Goal: Entertainment & Leisure: Consume media (video, audio)

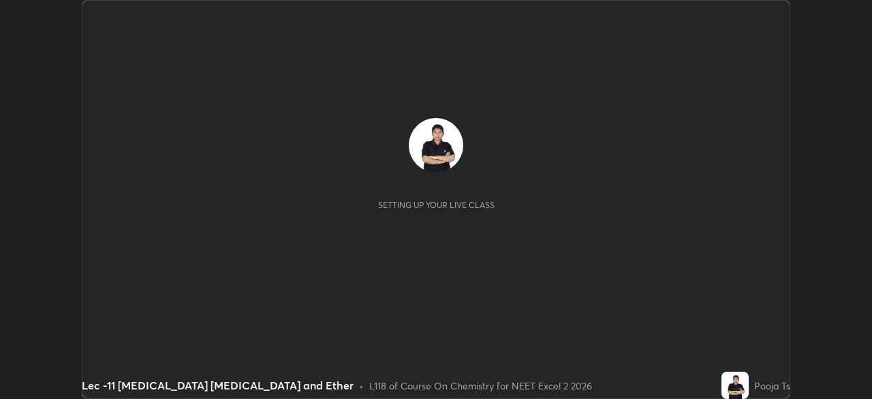
scroll to position [399, 871]
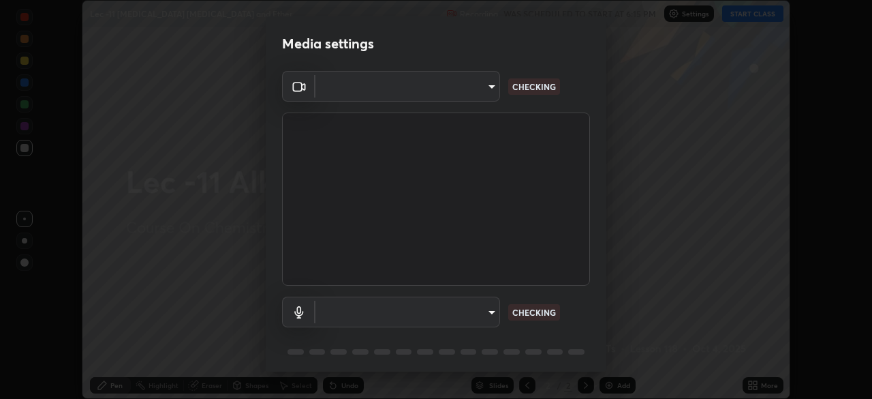
type input "dcfdf22e5c1df7ea5543dcfab5f97d1ca77f9af45aee9585751398583aede383"
type input "default"
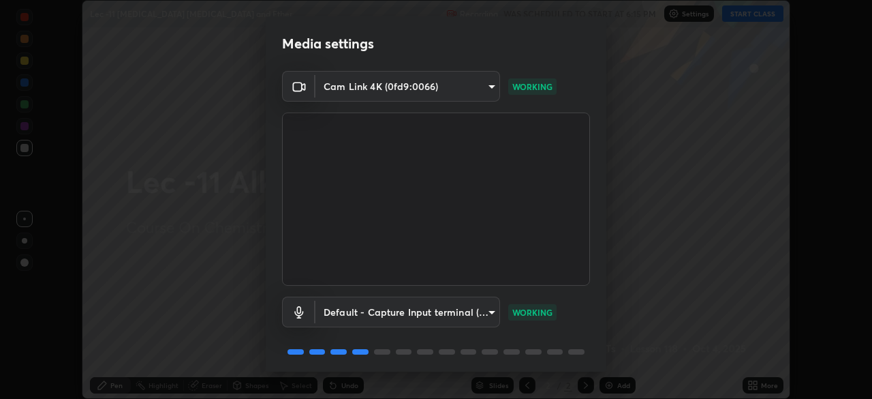
scroll to position [48, 0]
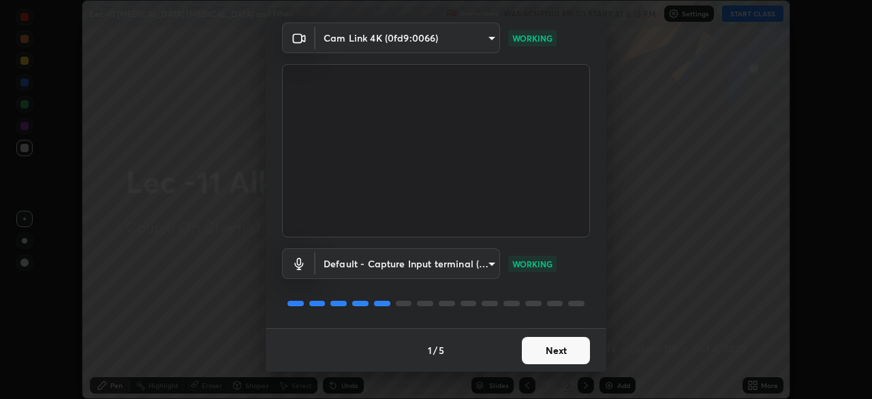
click at [550, 349] on button "Next" at bounding box center [556, 350] width 68 height 27
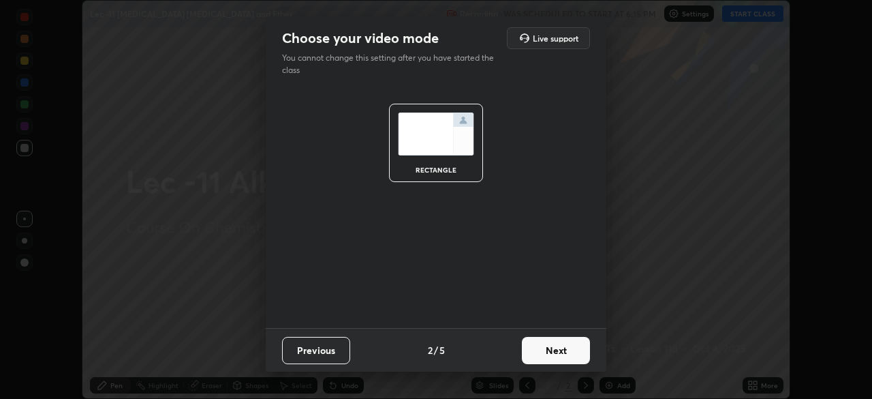
click at [557, 353] on button "Next" at bounding box center [556, 350] width 68 height 27
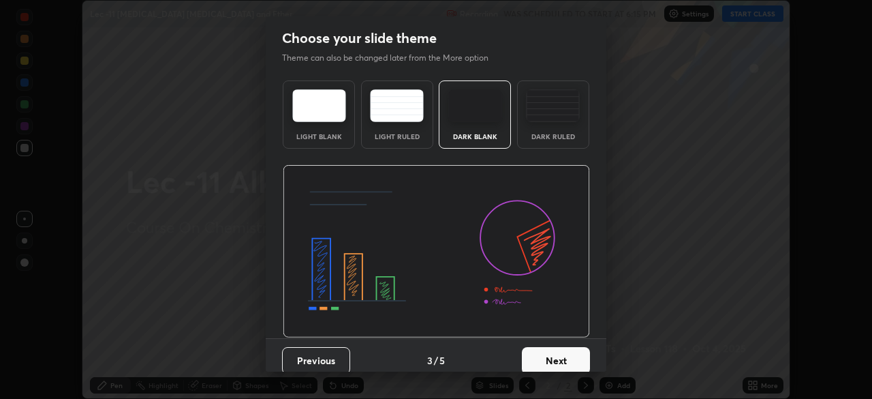
click at [567, 355] on button "Next" at bounding box center [556, 360] width 68 height 27
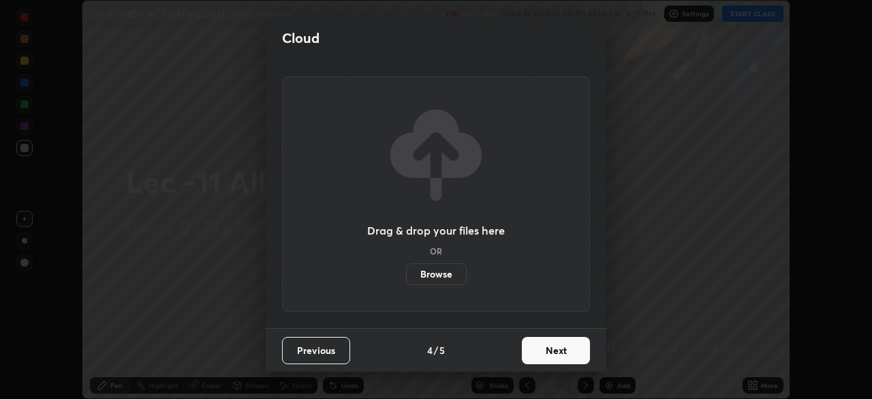
click at [578, 349] on button "Next" at bounding box center [556, 350] width 68 height 27
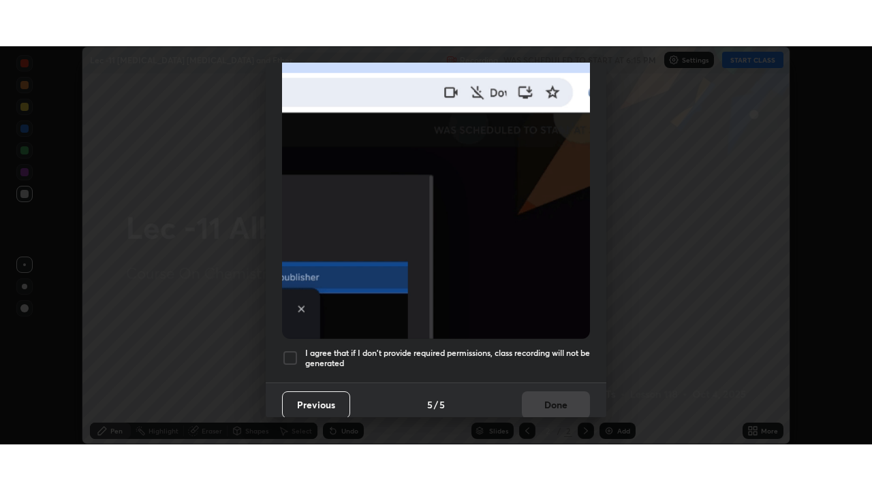
scroll to position [326, 0]
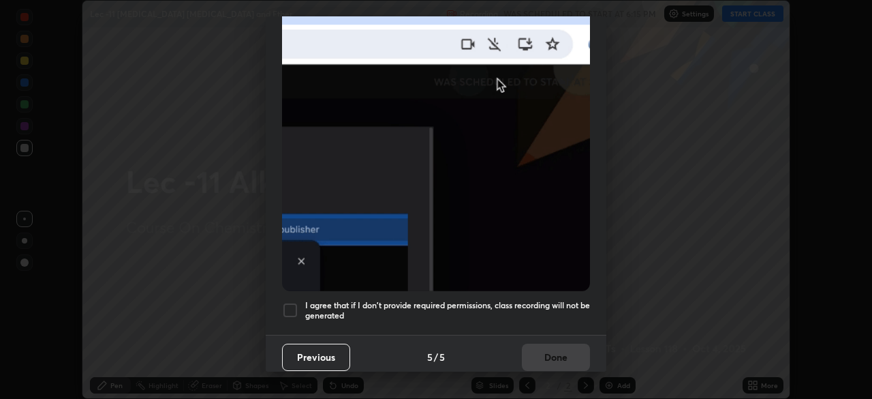
click at [283, 302] on div at bounding box center [290, 310] width 16 height 16
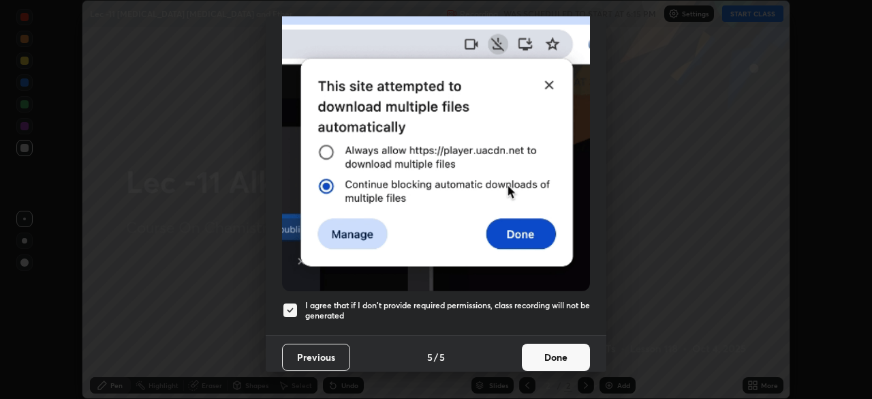
click at [563, 352] on button "Done" at bounding box center [556, 356] width 68 height 27
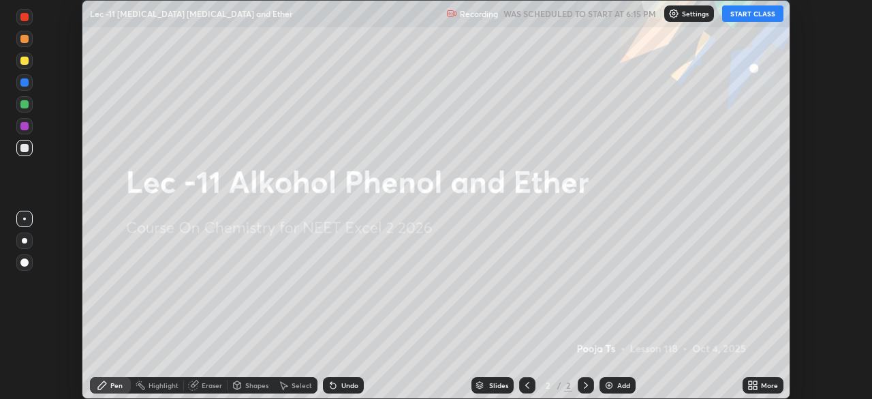
click at [741, 16] on button "START CLASS" at bounding box center [752, 13] width 61 height 16
click at [751, 380] on icon at bounding box center [752, 384] width 11 height 11
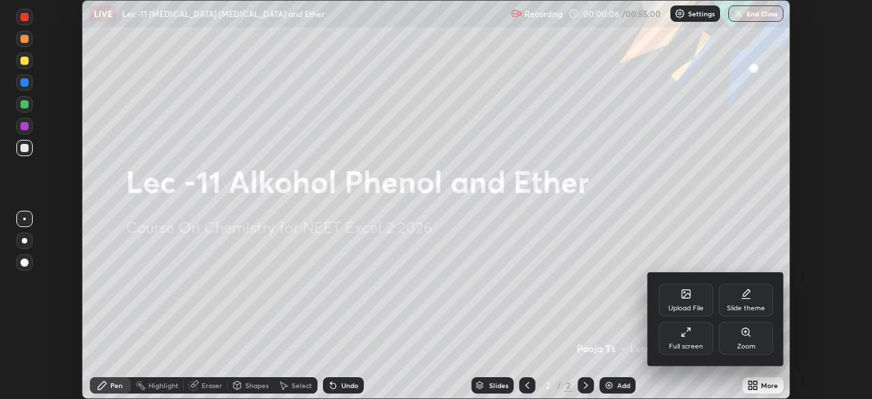
click at [698, 345] on div "Full screen" at bounding box center [686, 346] width 34 height 7
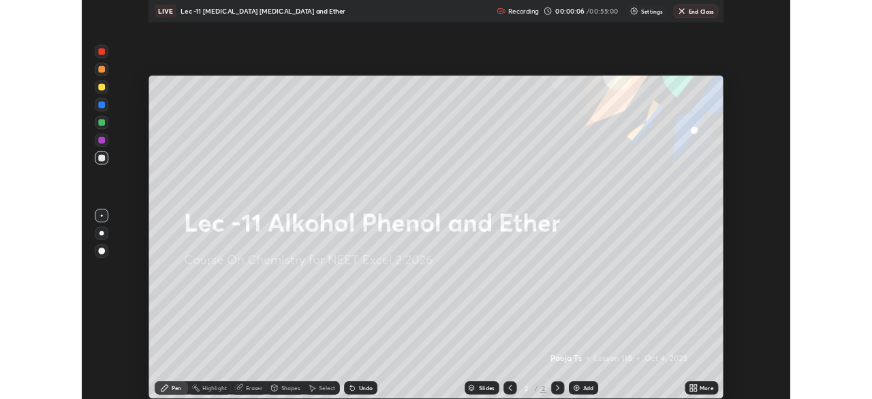
scroll to position [490, 872]
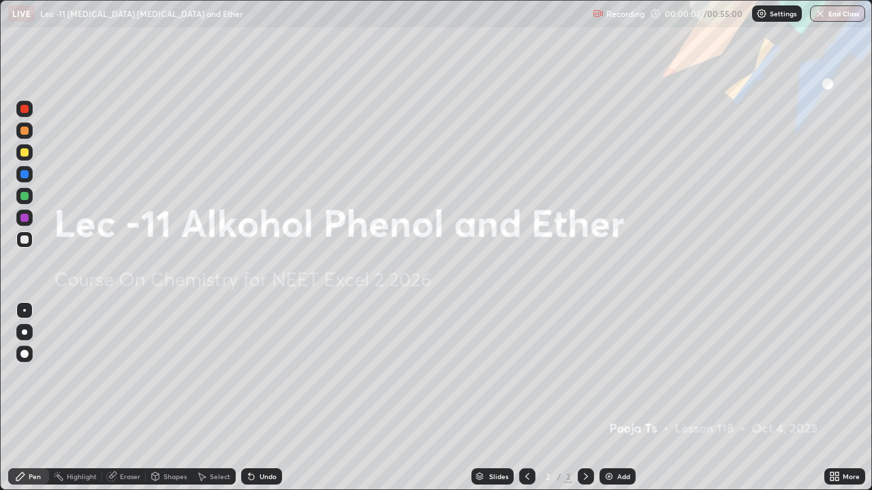
click at [621, 398] on div "Add" at bounding box center [623, 476] width 13 height 7
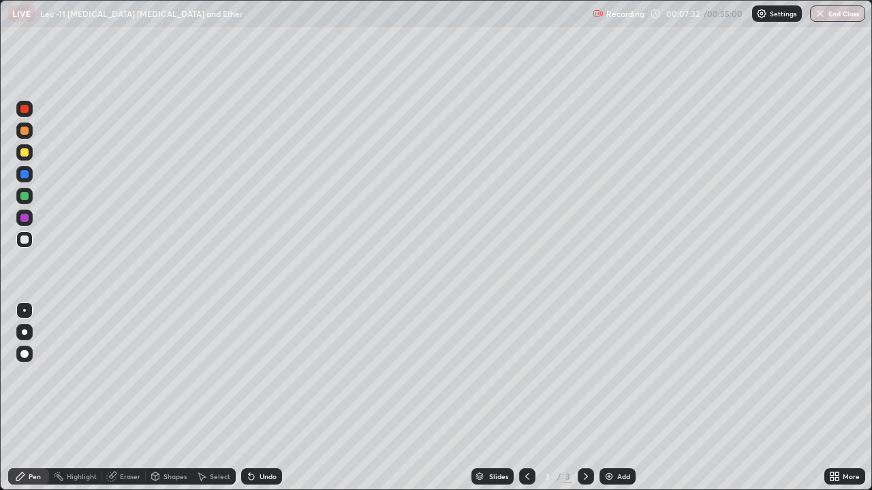
click at [30, 159] on div at bounding box center [24, 152] width 16 height 16
click at [612, 398] on img at bounding box center [609, 476] width 11 height 11
click at [29, 245] on div at bounding box center [24, 240] width 16 height 16
click at [250, 398] on div "Undo" at bounding box center [261, 477] width 41 height 16
click at [251, 398] on icon at bounding box center [251, 476] width 11 height 11
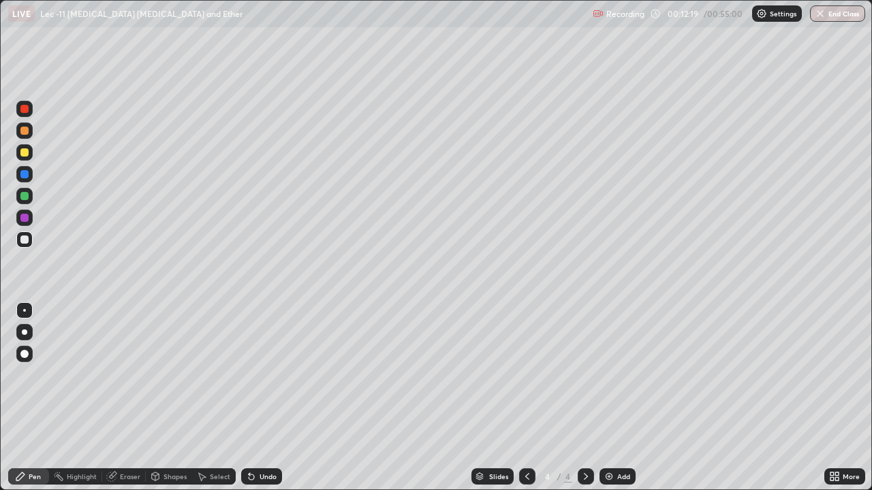
click at [253, 398] on icon at bounding box center [251, 476] width 11 height 11
click at [206, 398] on div "Select" at bounding box center [214, 477] width 44 height 16
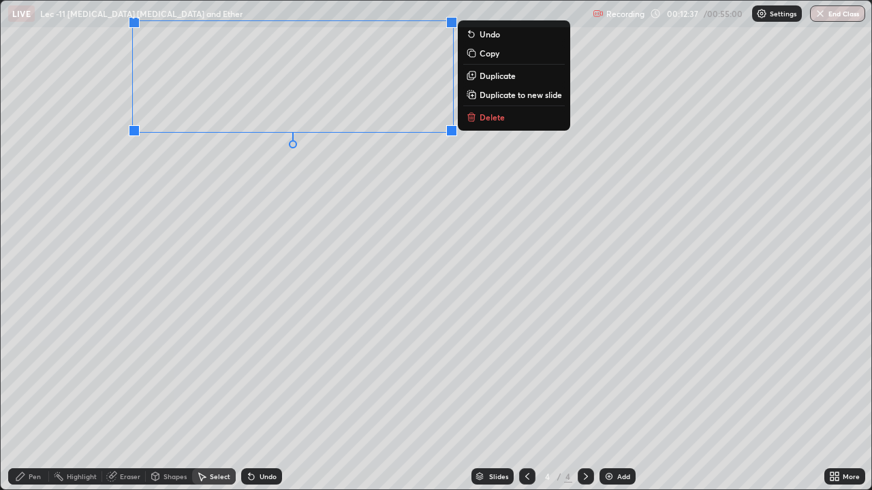
click at [38, 398] on div "Pen" at bounding box center [28, 477] width 41 height 16
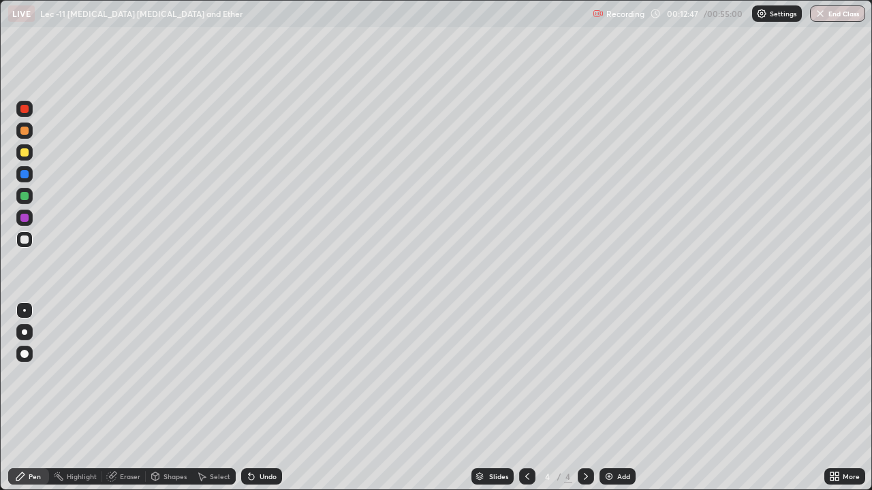
click at [29, 152] on div at bounding box center [24, 152] width 16 height 16
click at [260, 398] on div "Undo" at bounding box center [261, 477] width 41 height 16
click at [762, 398] on div "Slides 4 / 4 Add" at bounding box center [553, 476] width 542 height 27
click at [766, 398] on div "Slides 4 / 4 Add" at bounding box center [553, 476] width 542 height 27
click at [764, 398] on div "Slides 4 / 4 Add" at bounding box center [553, 476] width 542 height 27
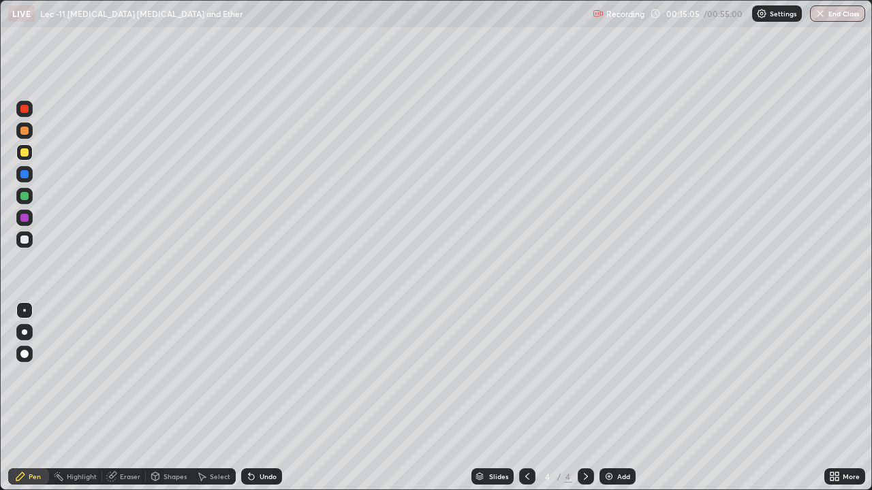
click at [758, 398] on div "Slides 4 / 4 Add" at bounding box center [553, 476] width 542 height 27
click at [755, 398] on div "Slides 4 / 4 Add" at bounding box center [553, 476] width 542 height 27
click at [758, 398] on div "Slides 4 / 4 Add" at bounding box center [553, 476] width 542 height 27
click at [202, 398] on icon at bounding box center [201, 476] width 11 height 11
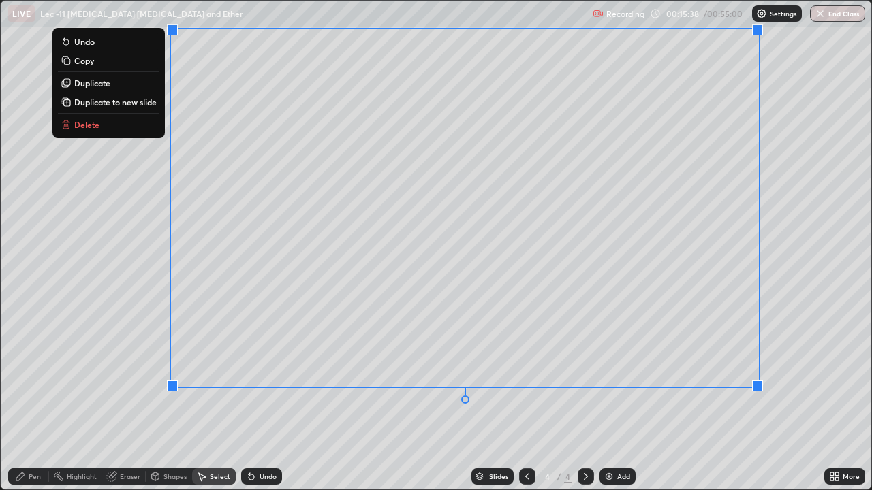
click at [37, 398] on div "Pen" at bounding box center [28, 477] width 41 height 16
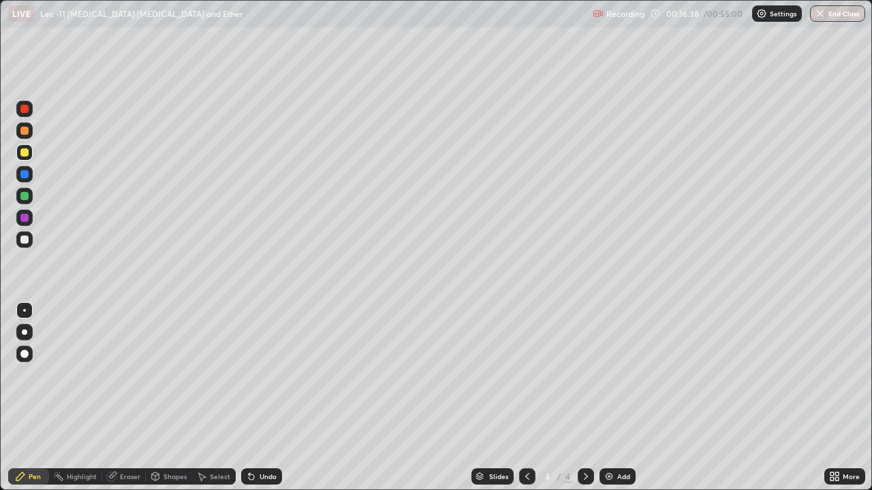
click at [599, 398] on div "Slides 4 / 4 Add" at bounding box center [553, 476] width 542 height 27
click at [605, 398] on div "Add" at bounding box center [617, 477] width 36 height 16
click at [31, 240] on div at bounding box center [24, 240] width 16 height 16
click at [27, 149] on div at bounding box center [24, 152] width 16 height 16
click at [210, 398] on div "Select" at bounding box center [220, 476] width 20 height 7
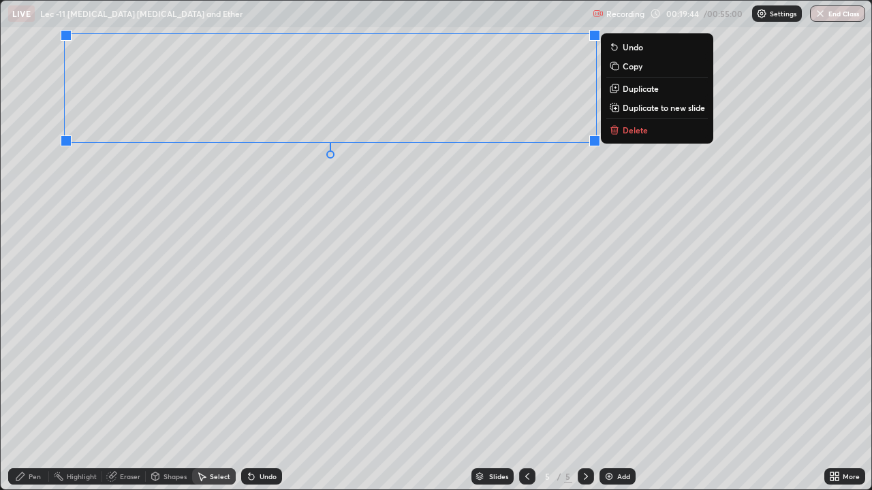
click at [38, 398] on div "Pen" at bounding box center [35, 476] width 12 height 7
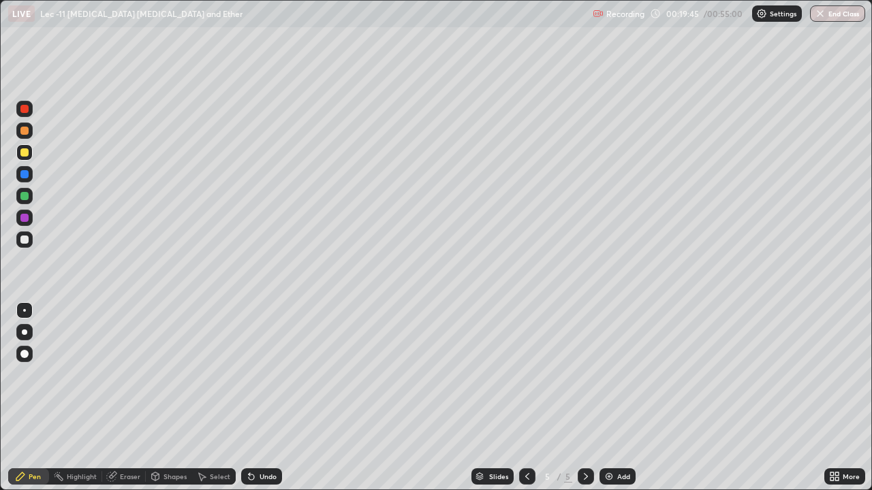
click at [31, 246] on div at bounding box center [24, 240] width 16 height 22
click at [29, 198] on div at bounding box center [24, 196] width 16 height 16
click at [602, 398] on div "Add" at bounding box center [617, 477] width 36 height 16
click at [31, 138] on div at bounding box center [24, 131] width 16 height 22
click at [523, 398] on div at bounding box center [527, 477] width 16 height 16
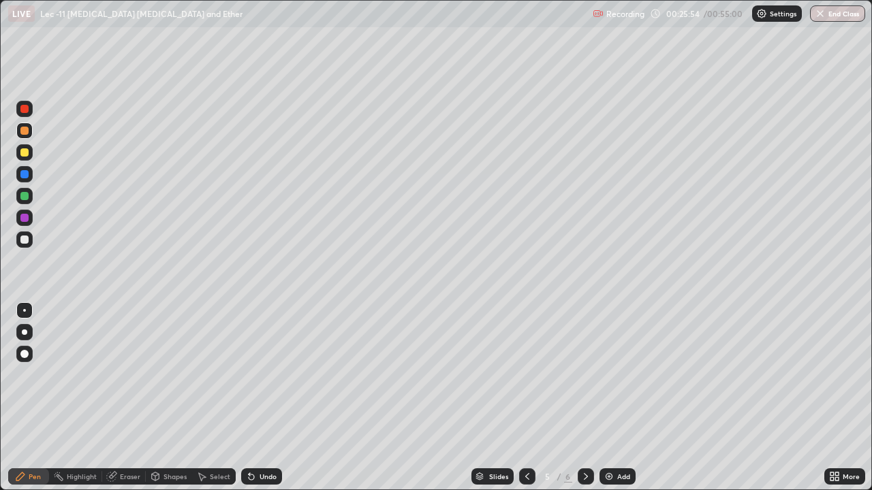
click at [585, 398] on icon at bounding box center [585, 476] width 11 height 11
click at [26, 131] on div at bounding box center [24, 131] width 8 height 8
click at [250, 398] on div "Undo" at bounding box center [259, 476] width 46 height 27
click at [246, 398] on icon at bounding box center [251, 476] width 11 height 11
click at [168, 398] on div "Shapes" at bounding box center [169, 477] width 46 height 16
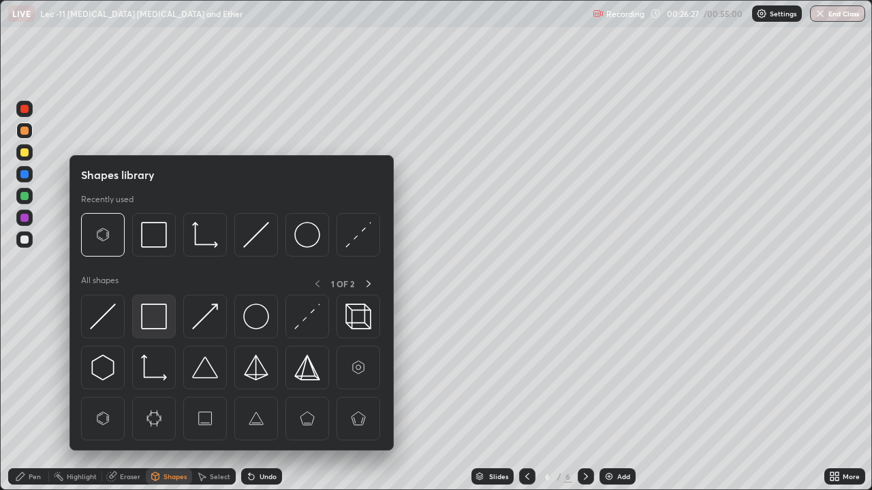
click at [160, 322] on img at bounding box center [154, 317] width 26 height 26
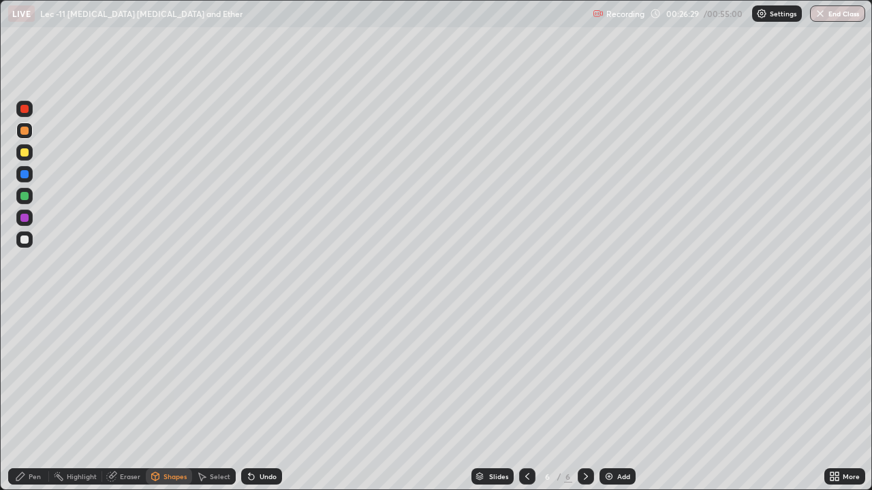
click at [33, 398] on div "Pen" at bounding box center [28, 477] width 41 height 16
click at [31, 239] on div at bounding box center [24, 240] width 16 height 16
click at [215, 398] on div "Select" at bounding box center [220, 476] width 20 height 7
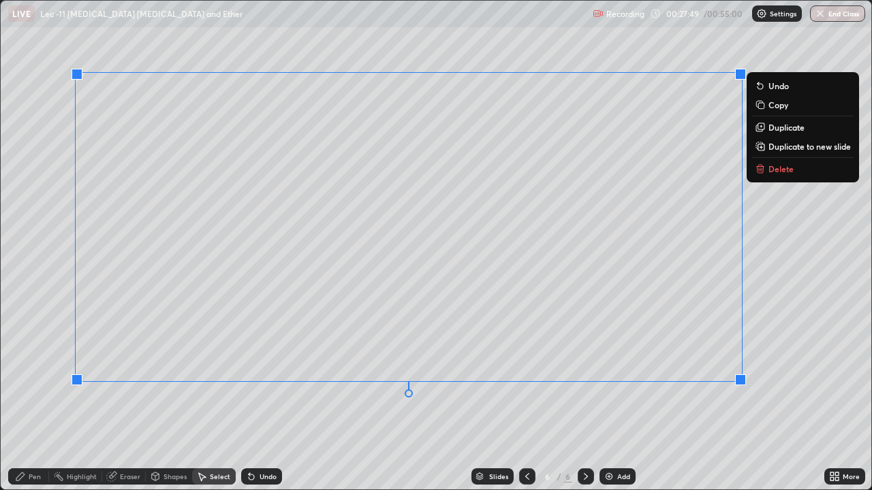
click at [34, 398] on div "Pen" at bounding box center [35, 476] width 12 height 7
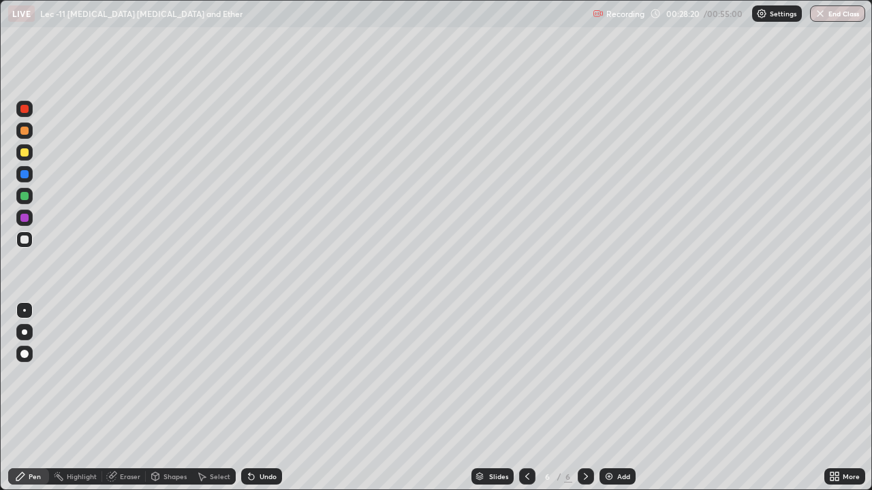
click at [174, 398] on div "Shapes" at bounding box center [174, 476] width 23 height 7
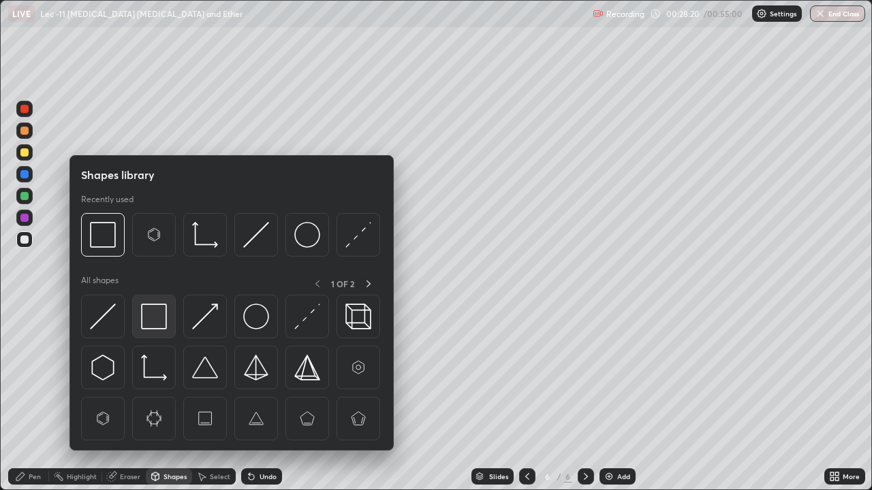
click at [171, 319] on div at bounding box center [154, 317] width 44 height 44
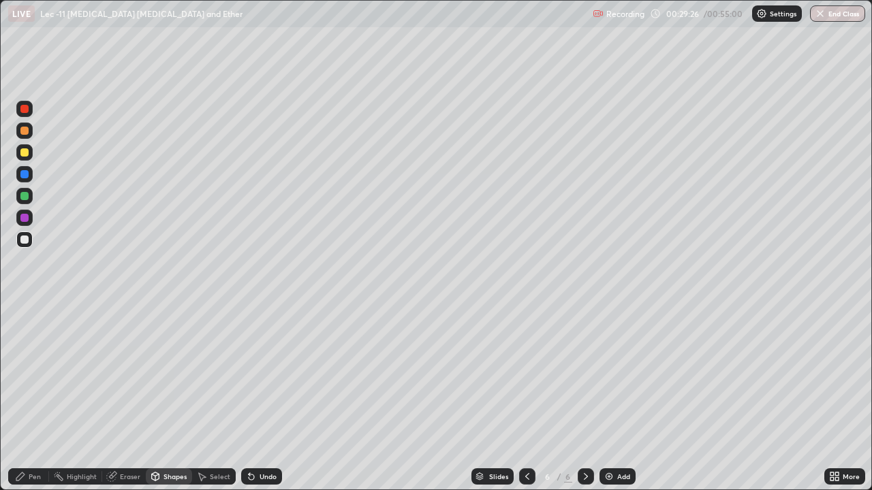
click at [617, 398] on div "Add" at bounding box center [623, 476] width 13 height 7
click at [252, 398] on icon at bounding box center [251, 476] width 11 height 11
click at [35, 398] on div "Pen" at bounding box center [35, 476] width 12 height 7
click at [260, 398] on div "Undo" at bounding box center [268, 476] width 17 height 7
click at [255, 398] on div "Undo" at bounding box center [261, 477] width 41 height 16
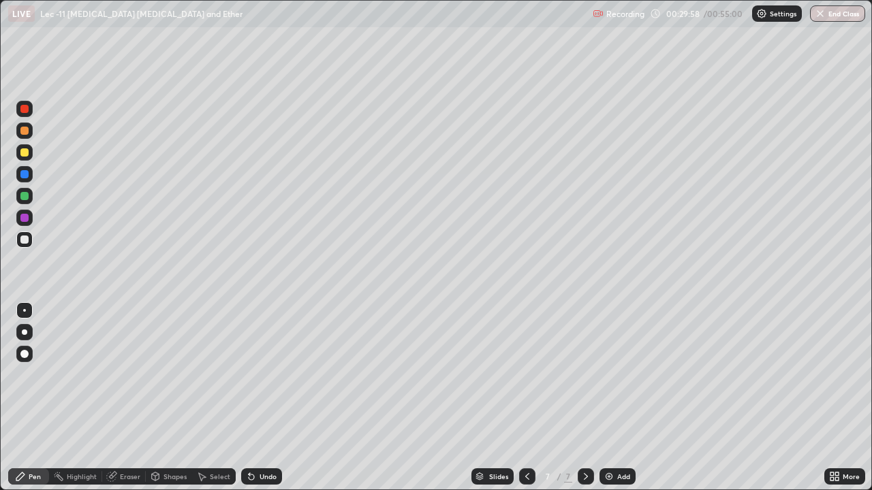
click at [257, 398] on div "Undo" at bounding box center [261, 477] width 41 height 16
click at [726, 398] on div "Slides 7 / 7 Add" at bounding box center [553, 476] width 542 height 27
click at [746, 398] on div "Slides 7 / 7 Add" at bounding box center [553, 476] width 542 height 27
click at [745, 398] on div "Slides 7 / 7 Add" at bounding box center [553, 476] width 542 height 27
click at [757, 398] on div "Slides 7 / 7 Add" at bounding box center [553, 476] width 542 height 27
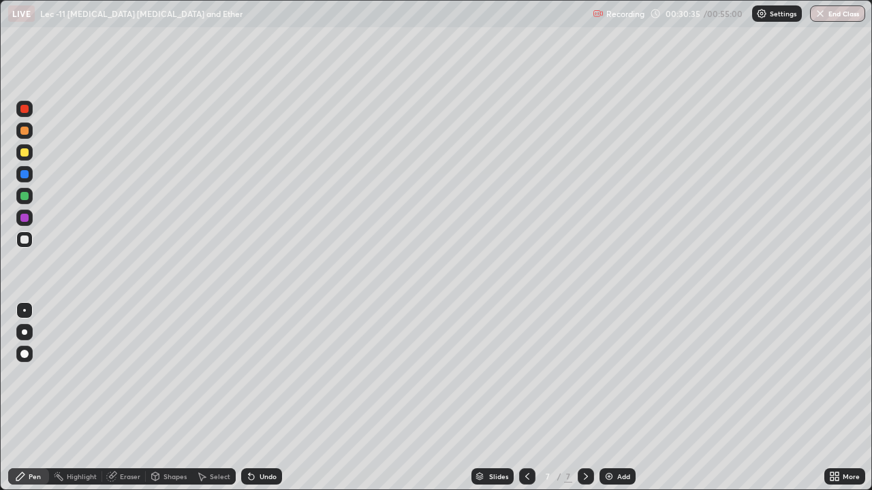
click at [754, 398] on div "Slides 7 / 7 Add" at bounding box center [553, 476] width 542 height 27
click at [764, 398] on div "Slides 7 / 7 Add" at bounding box center [553, 476] width 542 height 27
click at [768, 398] on div "Slides 7 / 7 Add" at bounding box center [553, 476] width 542 height 27
click at [790, 398] on div "Slides 7 / 7 Add" at bounding box center [553, 476] width 542 height 27
click at [796, 398] on div "Slides 7 / 7 Add" at bounding box center [553, 476] width 542 height 27
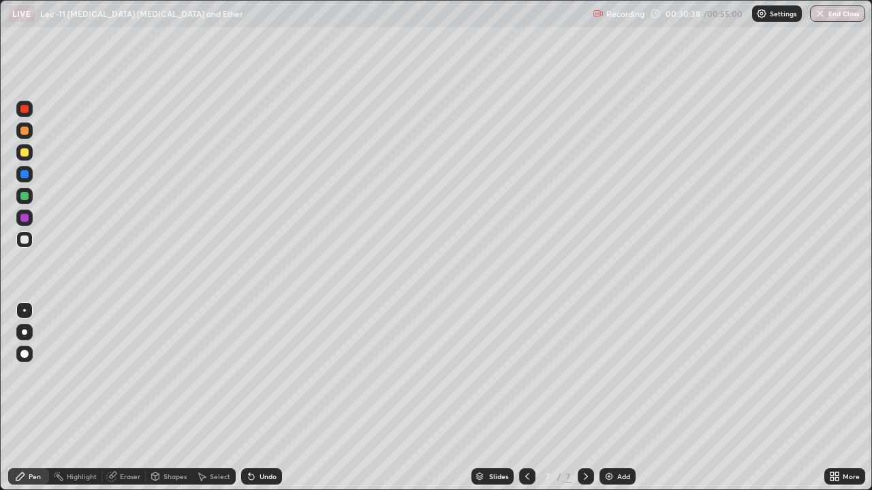
click at [809, 398] on div "Slides 7 / 7 Add" at bounding box center [553, 476] width 542 height 27
click at [815, 398] on div "Slides 7 / 7 Add" at bounding box center [553, 476] width 542 height 27
click at [219, 398] on div "Select" at bounding box center [214, 477] width 44 height 16
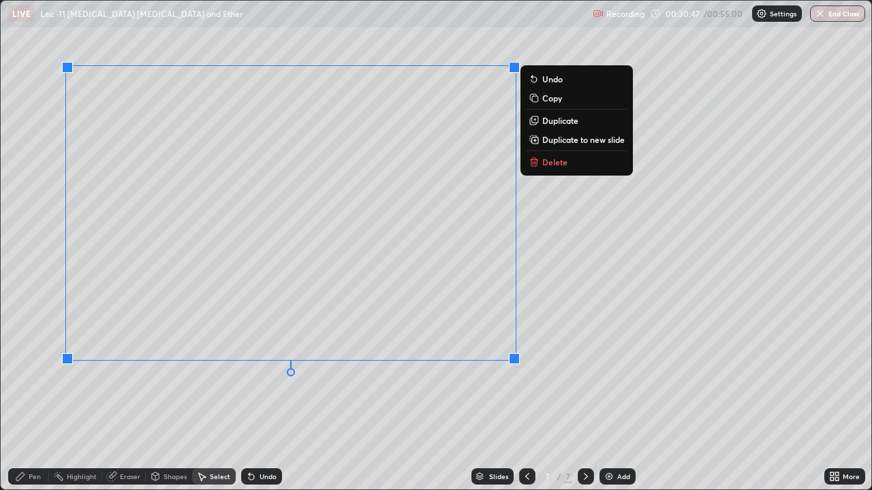
click at [15, 398] on icon at bounding box center [20, 476] width 11 height 11
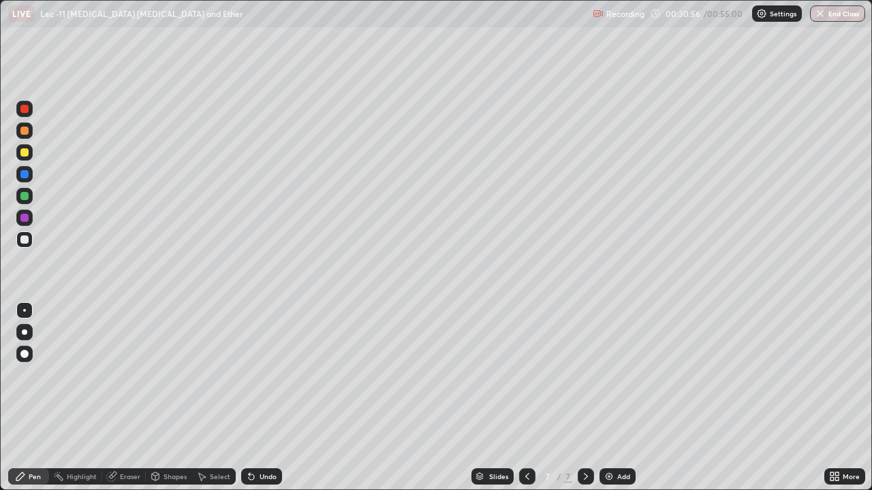
click at [133, 398] on div "Eraser" at bounding box center [130, 476] width 20 height 7
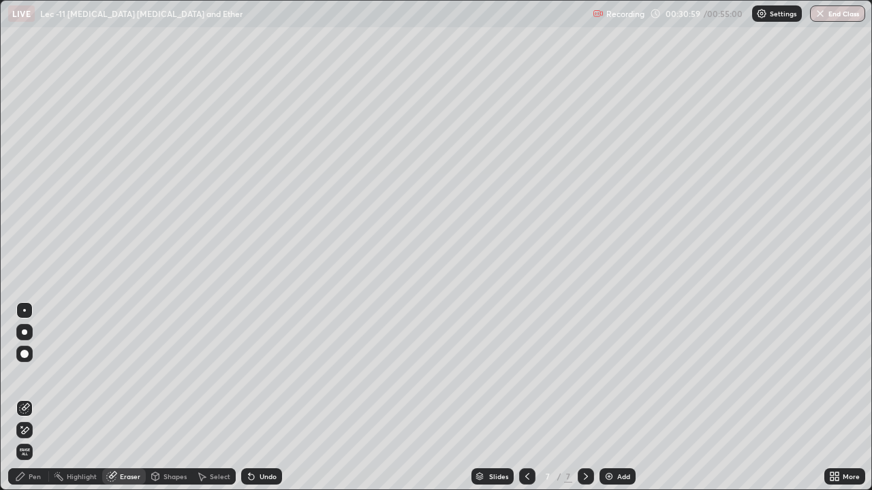
click at [41, 398] on div "Pen" at bounding box center [28, 477] width 41 height 16
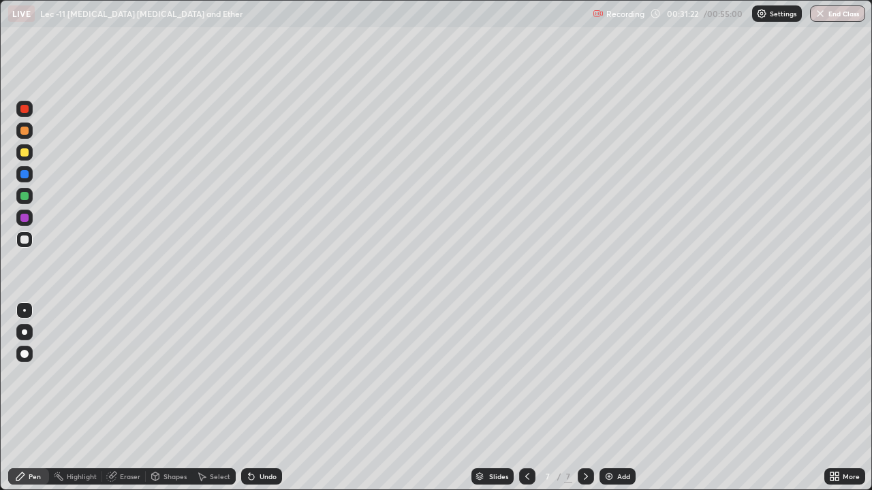
click at [120, 398] on div "Eraser" at bounding box center [124, 477] width 44 height 16
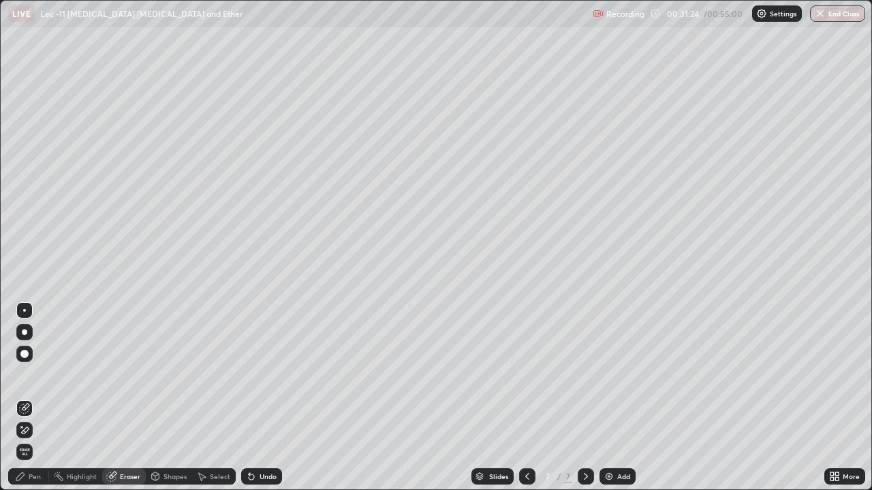
click at [39, 398] on div "Pen" at bounding box center [28, 477] width 41 height 16
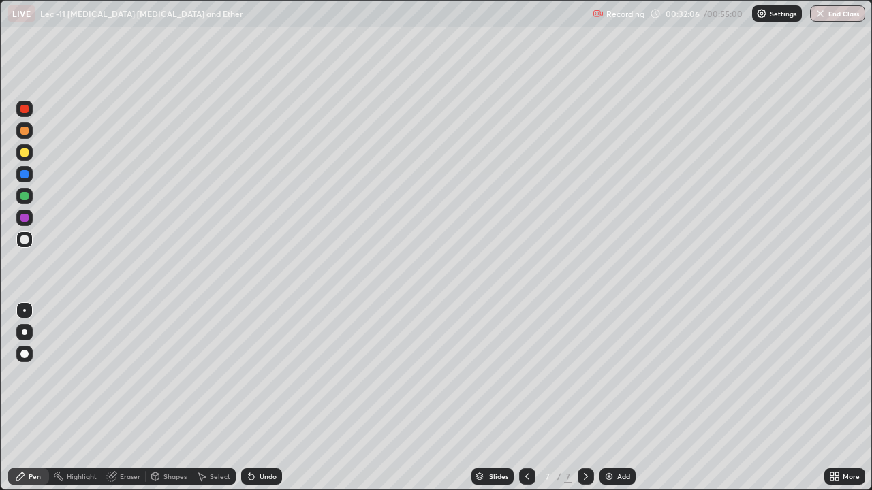
click at [125, 398] on div "Eraser" at bounding box center [130, 476] width 20 height 7
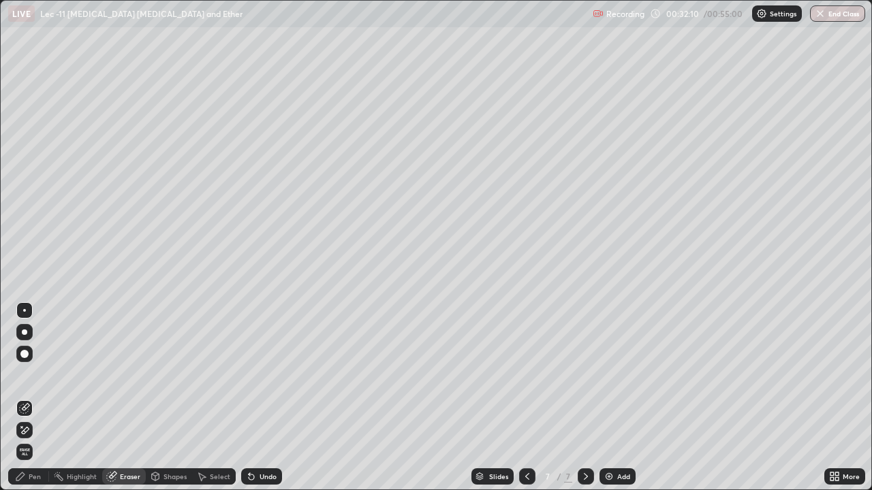
click at [35, 398] on div "Pen" at bounding box center [28, 477] width 41 height 16
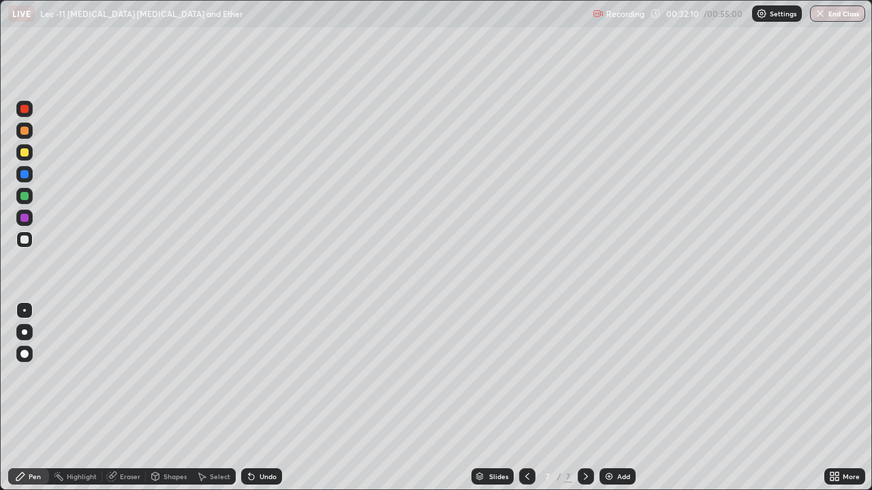
click at [33, 398] on div "Pen" at bounding box center [35, 476] width 12 height 7
click at [525, 398] on icon at bounding box center [527, 476] width 4 height 7
click at [586, 398] on icon at bounding box center [586, 476] width 4 height 7
click at [526, 398] on icon at bounding box center [527, 476] width 11 height 11
click at [585, 398] on icon at bounding box center [585, 476] width 11 height 11
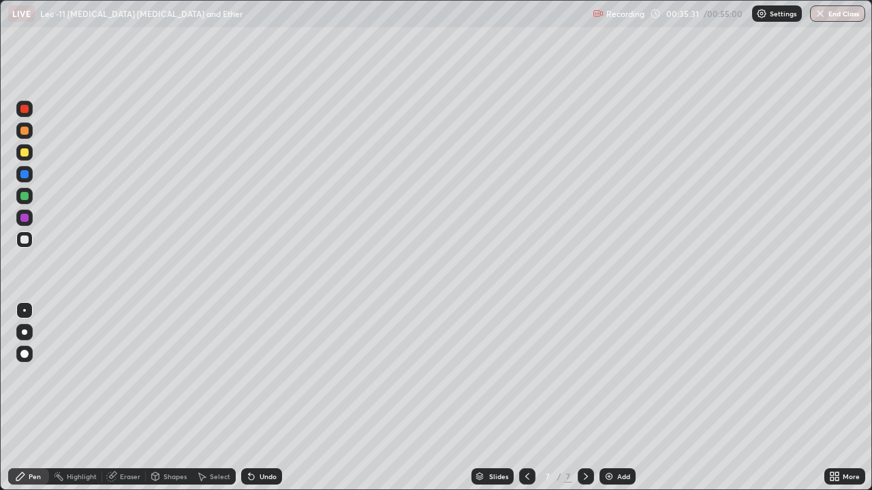
click at [608, 398] on img at bounding box center [609, 476] width 11 height 11
click at [31, 155] on div at bounding box center [24, 152] width 16 height 16
click at [30, 242] on div at bounding box center [24, 240] width 16 height 16
click at [29, 153] on div at bounding box center [24, 152] width 16 height 16
click at [25, 240] on div at bounding box center [24, 240] width 8 height 8
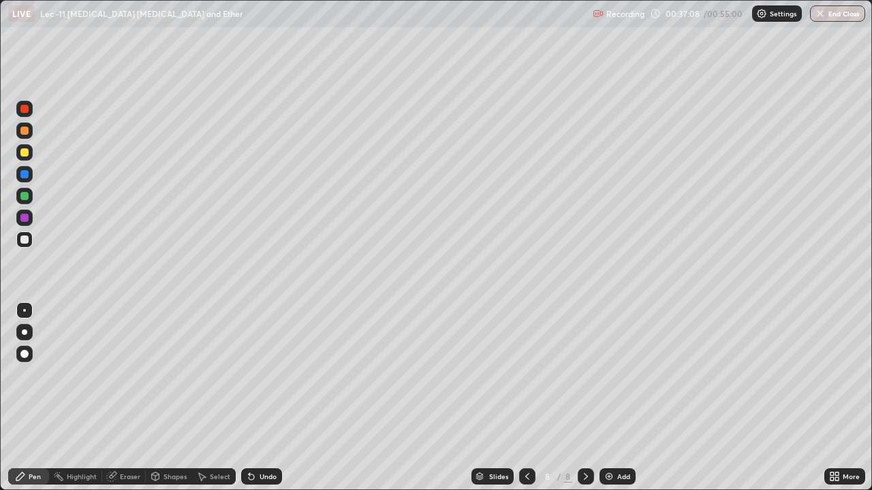
click at [32, 157] on div at bounding box center [24, 152] width 16 height 16
click at [29, 246] on div at bounding box center [24, 240] width 16 height 16
click at [624, 398] on div "Add" at bounding box center [617, 477] width 36 height 16
click at [29, 157] on div at bounding box center [24, 152] width 16 height 16
click at [31, 241] on div at bounding box center [24, 240] width 16 height 16
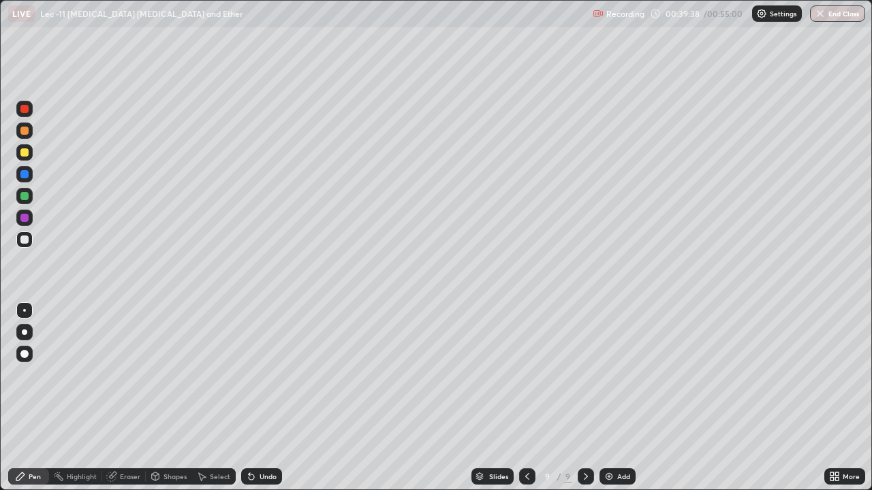
click at [260, 398] on div "Undo" at bounding box center [268, 476] width 17 height 7
click at [263, 398] on div "Undo" at bounding box center [268, 476] width 17 height 7
click at [266, 398] on div "Undo" at bounding box center [268, 476] width 17 height 7
click at [273, 398] on div "Undo" at bounding box center [268, 476] width 17 height 7
click at [29, 176] on div at bounding box center [24, 174] width 16 height 16
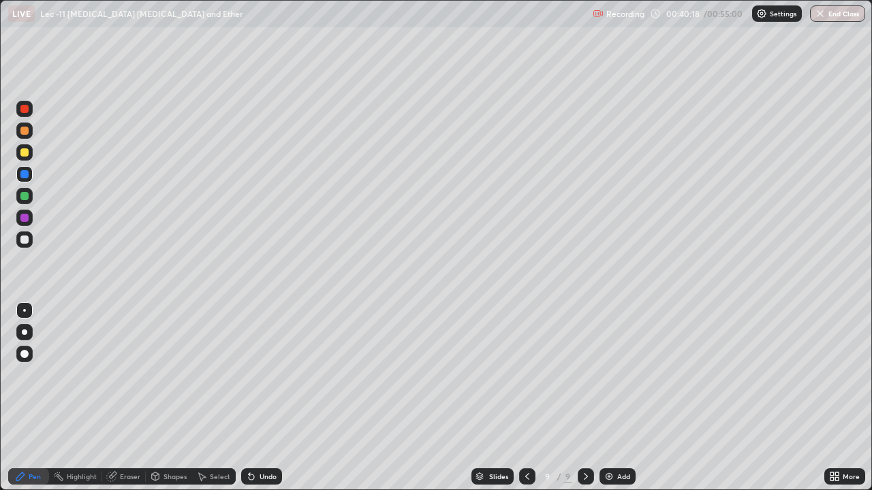
click at [30, 157] on div at bounding box center [24, 152] width 16 height 16
click at [264, 398] on div "Undo" at bounding box center [261, 477] width 41 height 16
click at [202, 398] on icon at bounding box center [201, 476] width 11 height 11
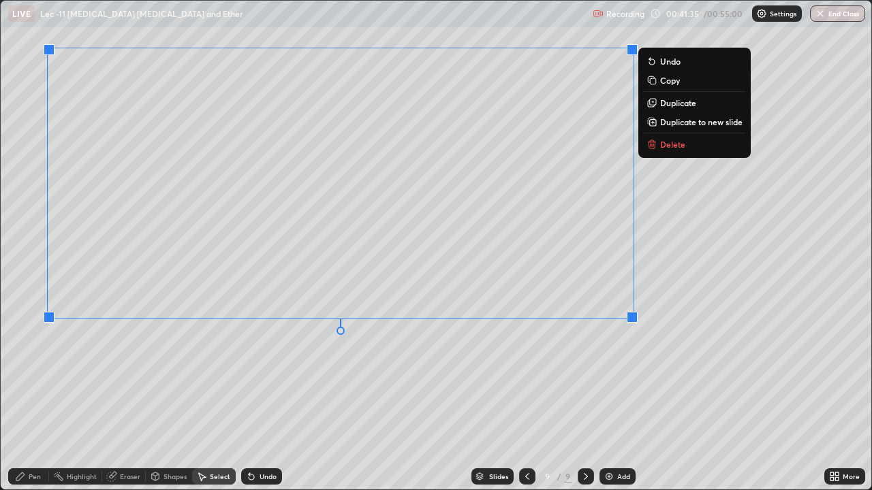
click at [37, 398] on div "Pen" at bounding box center [35, 476] width 12 height 7
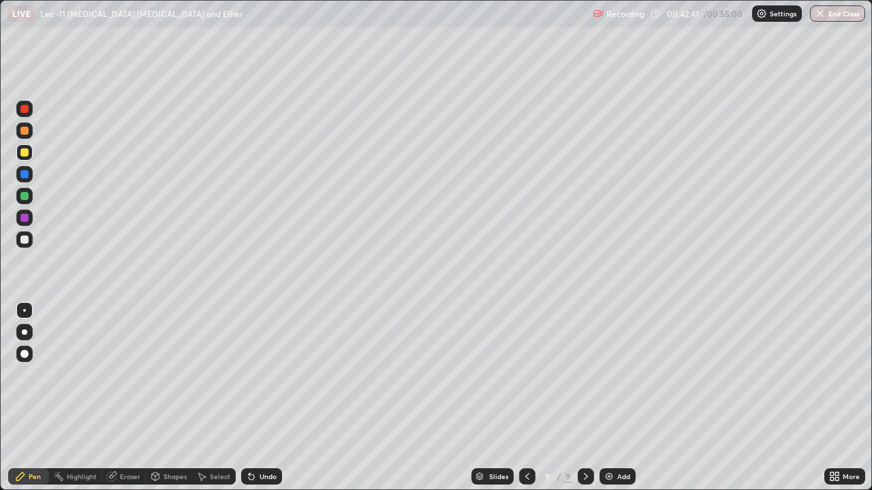
click at [608, 398] on img at bounding box center [609, 476] width 11 height 11
click at [29, 134] on div at bounding box center [24, 131] width 16 height 16
click at [29, 241] on div at bounding box center [24, 240] width 16 height 16
click at [251, 398] on icon at bounding box center [251, 477] width 5 height 5
click at [123, 398] on div "Eraser" at bounding box center [130, 476] width 20 height 7
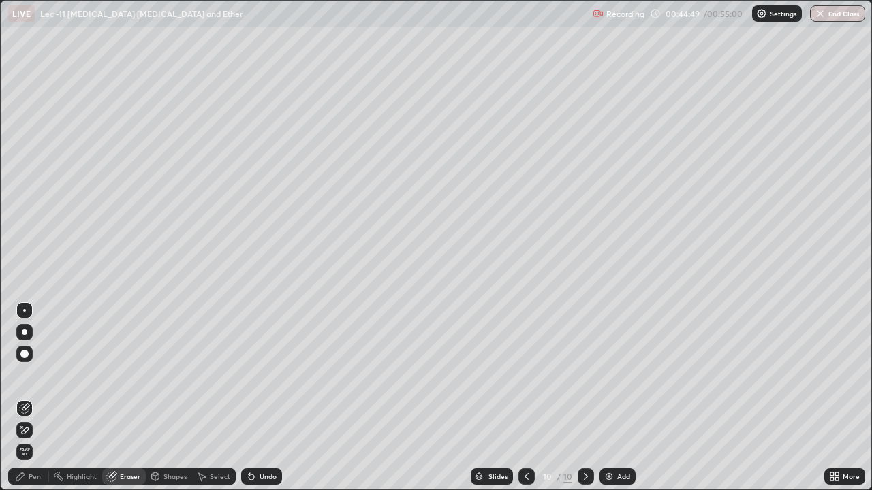
click at [37, 398] on div "Pen" at bounding box center [28, 477] width 41 height 16
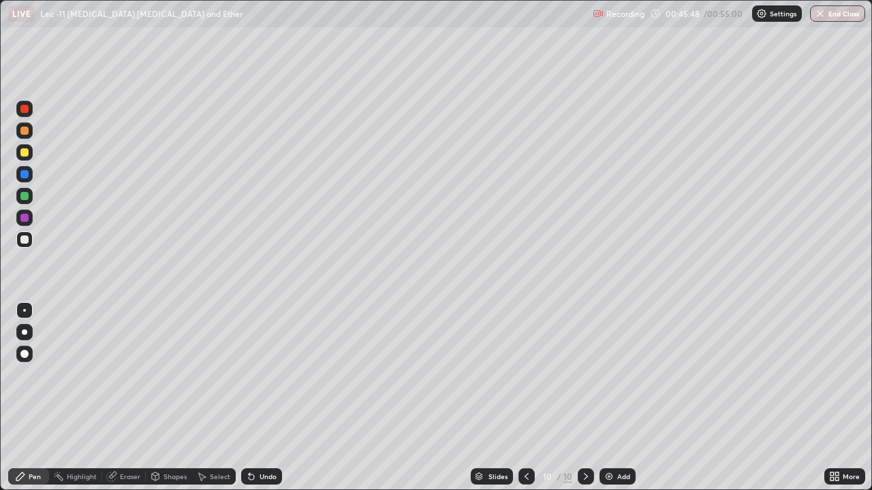
click at [25, 197] on div at bounding box center [24, 196] width 8 height 8
click at [609, 398] on img at bounding box center [609, 476] width 11 height 11
click at [25, 236] on div at bounding box center [24, 240] width 8 height 8
click at [156, 398] on icon at bounding box center [155, 477] width 7 height 8
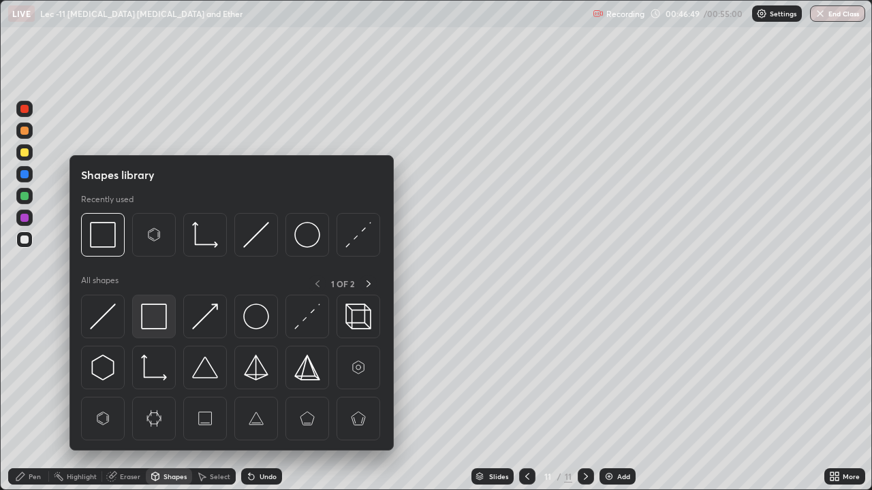
click at [159, 326] on img at bounding box center [154, 317] width 26 height 26
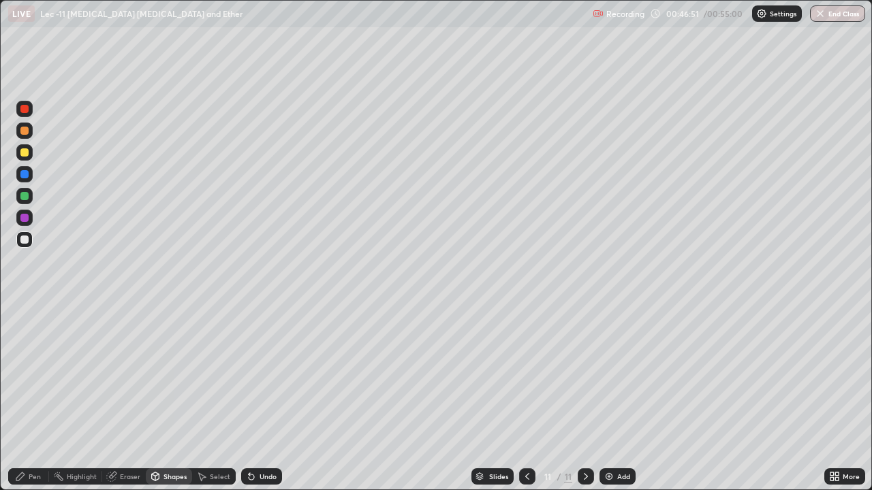
click at [35, 398] on div "Pen" at bounding box center [28, 477] width 41 height 16
click at [250, 398] on icon at bounding box center [251, 477] width 5 height 5
click at [249, 398] on icon at bounding box center [251, 477] width 5 height 5
click at [606, 398] on img at bounding box center [609, 476] width 11 height 11
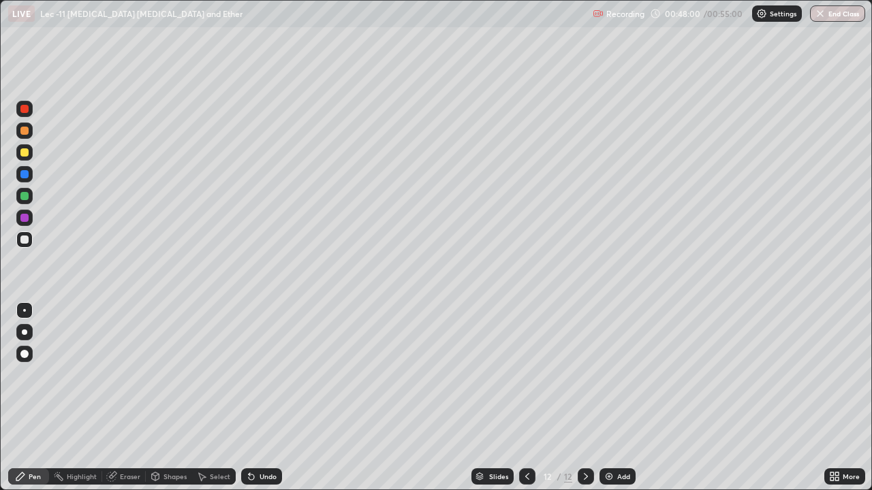
click at [527, 398] on icon at bounding box center [527, 476] width 11 height 11
click at [585, 398] on icon at bounding box center [585, 476] width 11 height 11
click at [31, 157] on div at bounding box center [24, 152] width 16 height 16
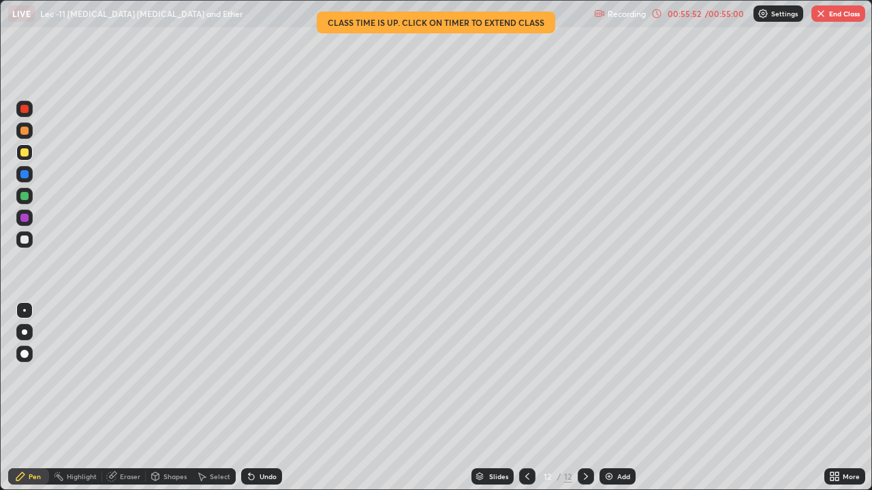
click at [822, 16] on img "button" at bounding box center [820, 13] width 11 height 11
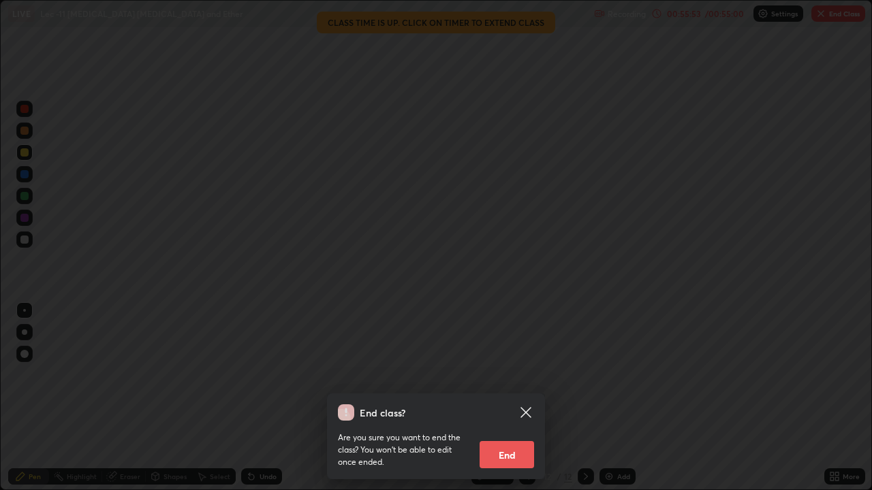
click at [528, 398] on button "End" at bounding box center [507, 454] width 54 height 27
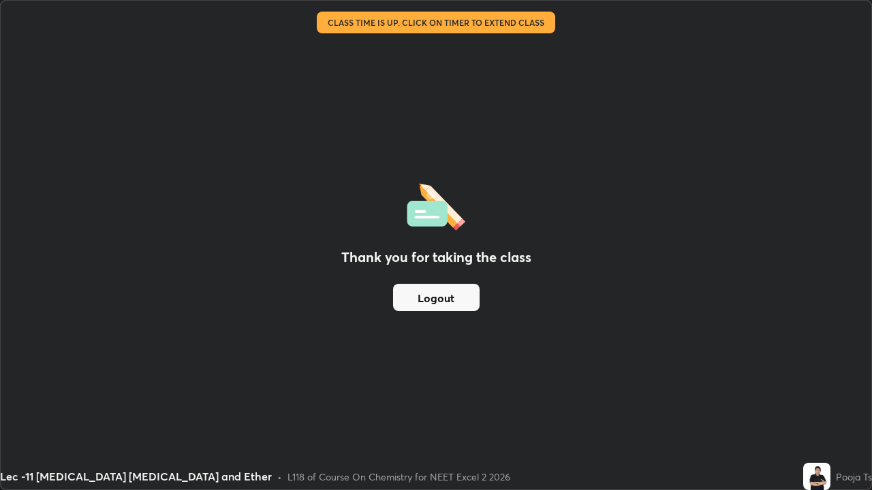
click at [662, 369] on div "Thank you for taking the class Logout" at bounding box center [436, 245] width 871 height 489
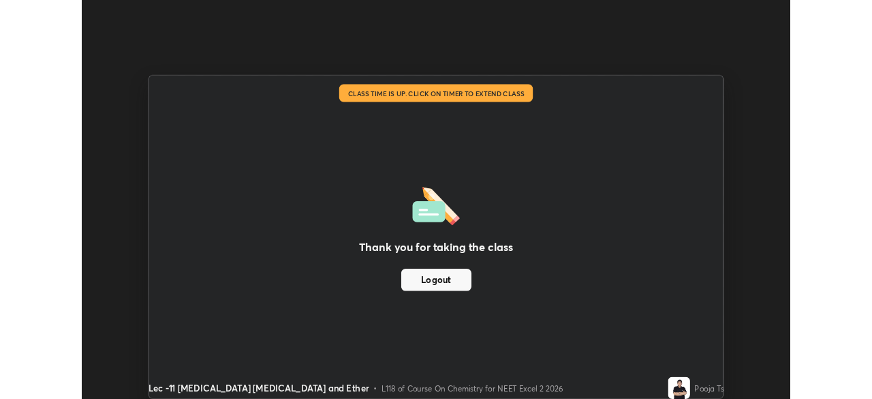
scroll to position [67726, 67253]
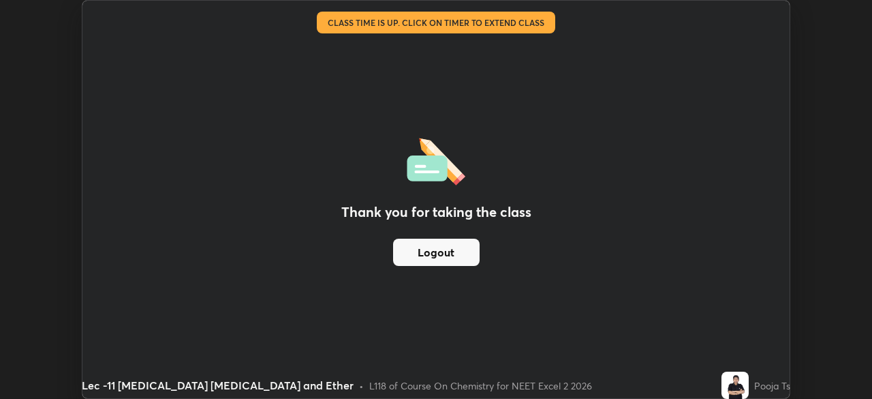
click at [822, 76] on div "Thank you for taking the class Logout Setting up your live class Class time is …" at bounding box center [436, 199] width 872 height 399
click at [452, 254] on button "Logout" at bounding box center [436, 251] width 87 height 27
click at [450, 258] on button "Logout" at bounding box center [436, 251] width 87 height 27
click at [439, 293] on div "Thank you for taking the class Logout" at bounding box center [435, 199] width 707 height 397
click at [440, 297] on div "Thank you for taking the class Logout" at bounding box center [435, 199] width 707 height 397
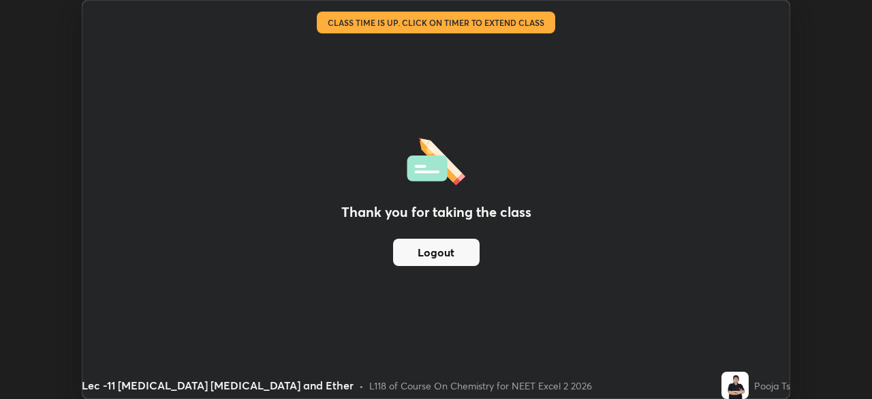
click at [439, 297] on div "Thank you for taking the class Logout" at bounding box center [435, 199] width 707 height 397
